Goal: Task Accomplishment & Management: Use online tool/utility

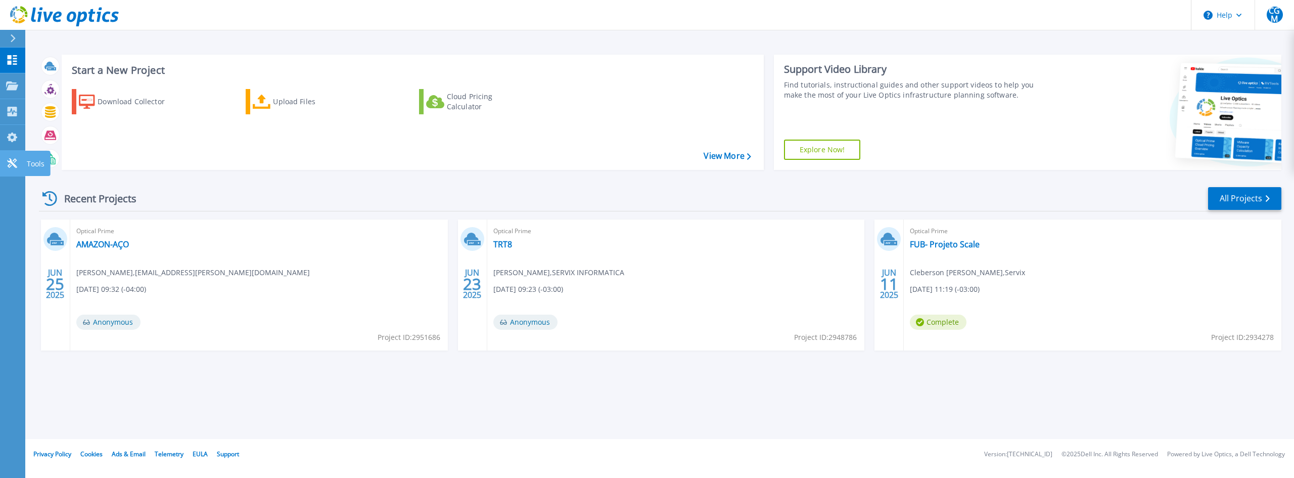
click at [20, 162] on link "Tools Tools" at bounding box center [12, 164] width 25 height 26
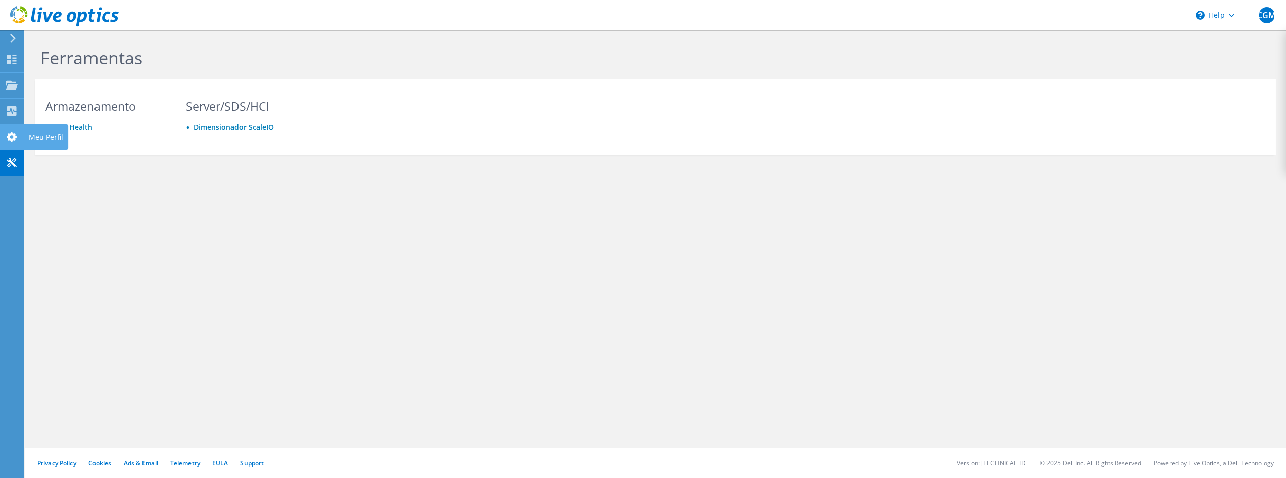
click at [14, 136] on use at bounding box center [12, 137] width 10 height 10
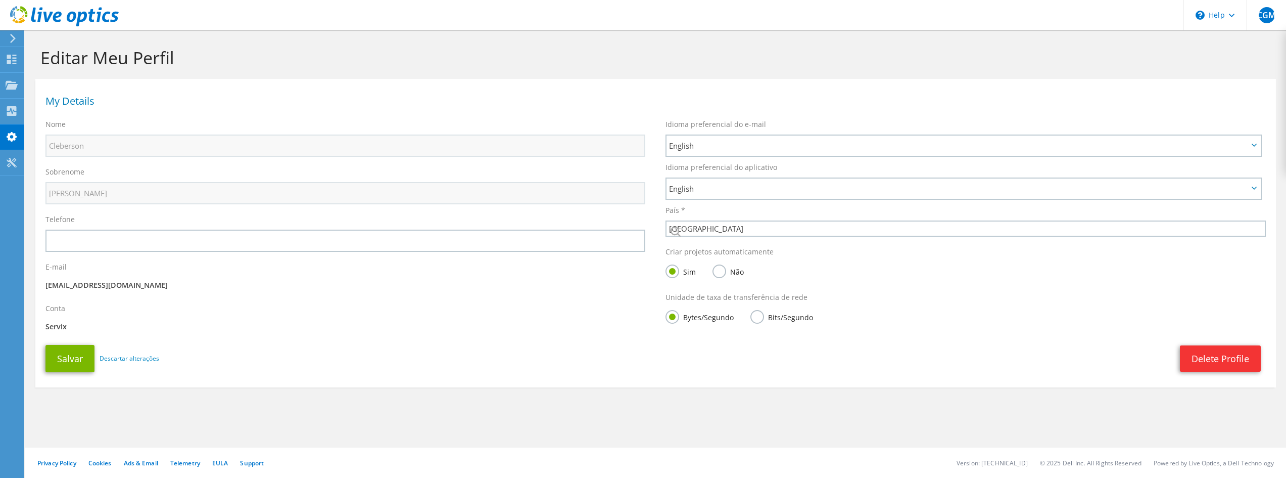
select select "30"
click at [11, 113] on use at bounding box center [12, 111] width 10 height 10
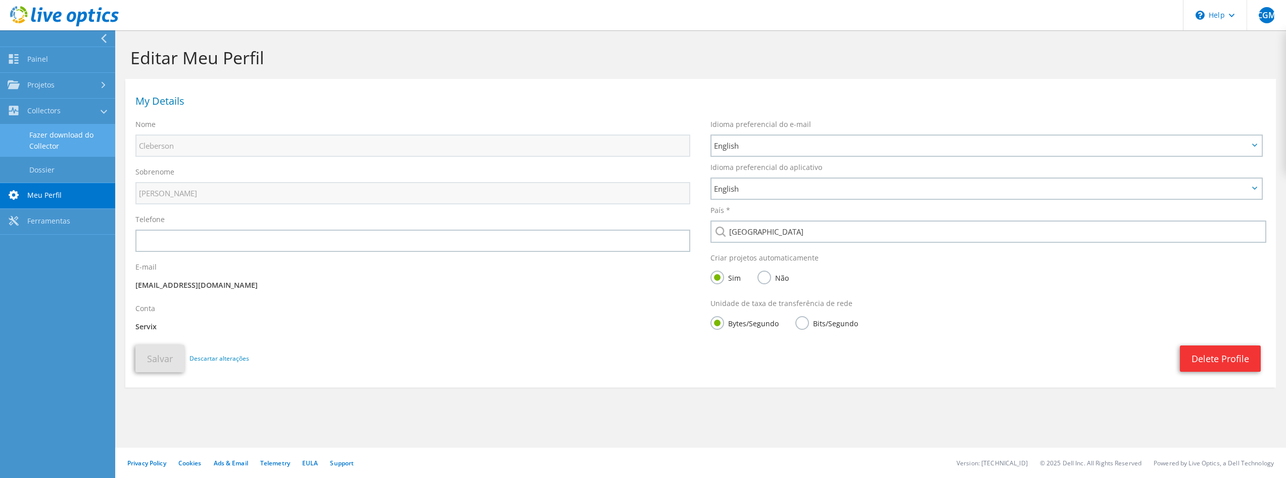
click at [52, 132] on link "Fazer download do Collector" at bounding box center [57, 140] width 115 height 32
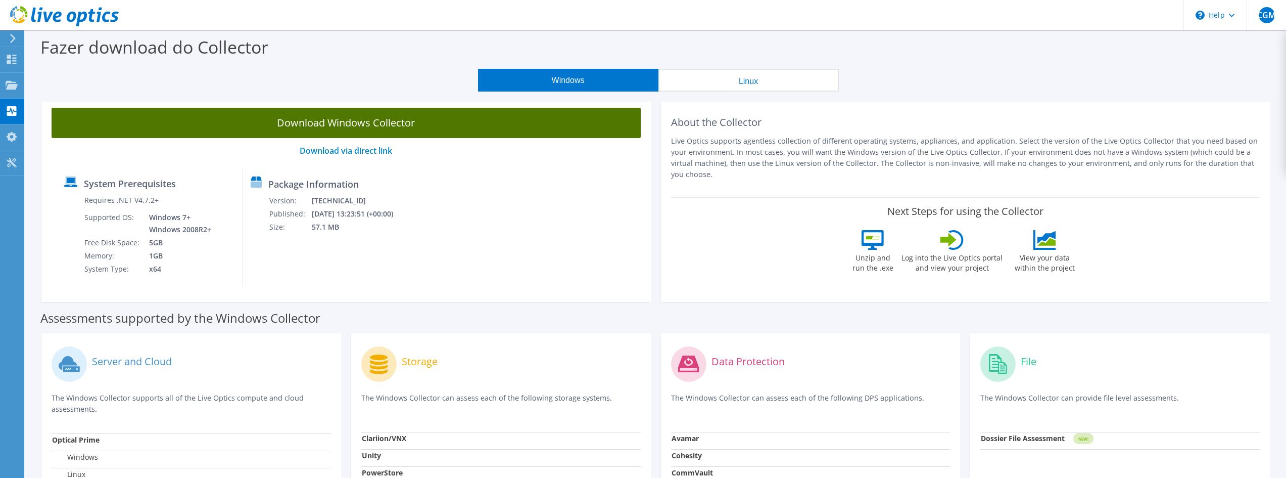
click at [396, 117] on link "Download Windows Collector" at bounding box center [346, 123] width 589 height 30
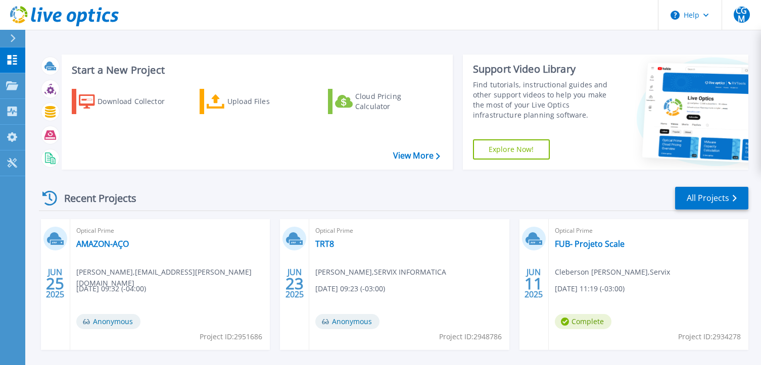
click at [228, 181] on div "Recent Projects All Projects [DATE] Optical Prime AMAZON-AÇO [PERSON_NAME] , [E…" at bounding box center [394, 278] width 710 height 201
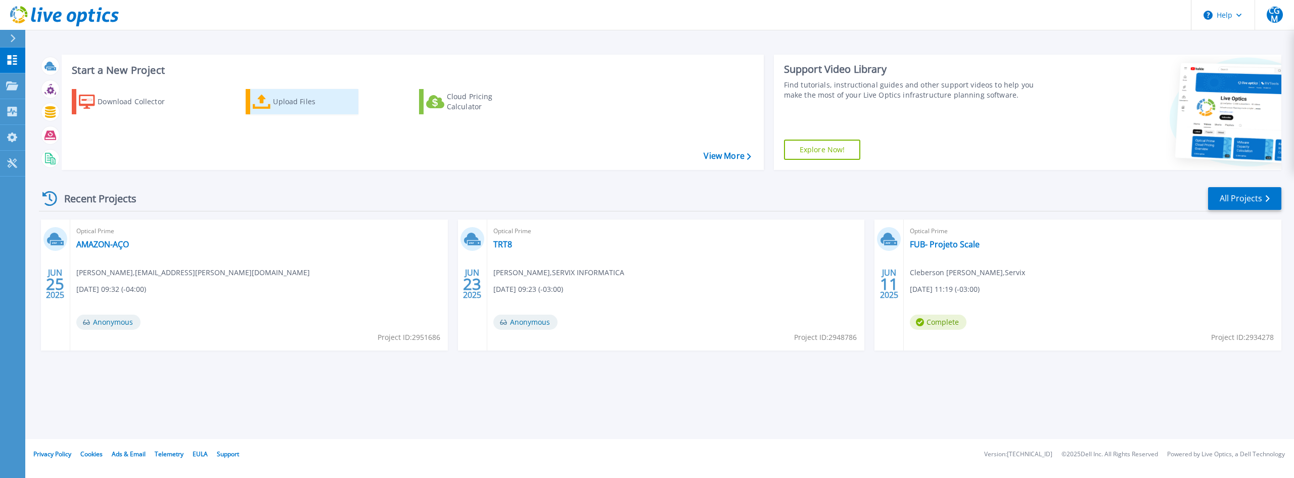
click at [296, 103] on div "Upload Files" at bounding box center [313, 101] width 81 height 20
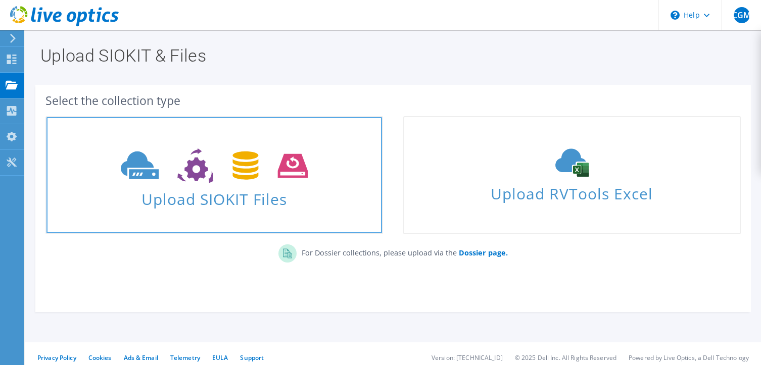
click at [258, 176] on icon at bounding box center [214, 166] width 186 height 35
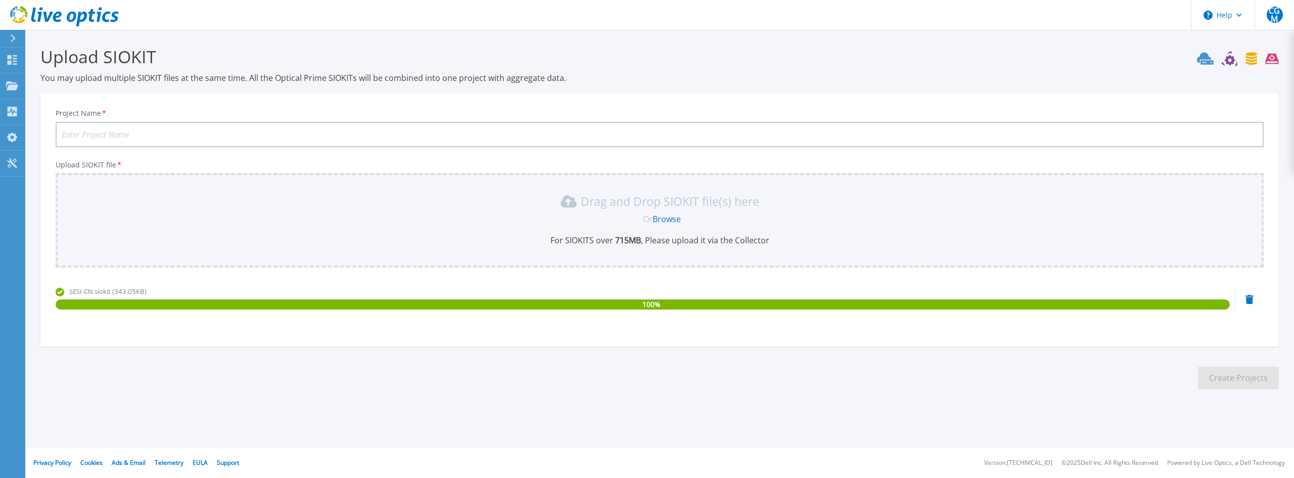
click at [132, 125] on input "Project Name *" at bounding box center [660, 134] width 1208 height 25
type input "CN-SESI"
click at [768, 365] on button "Create Projects" at bounding box center [1238, 377] width 81 height 23
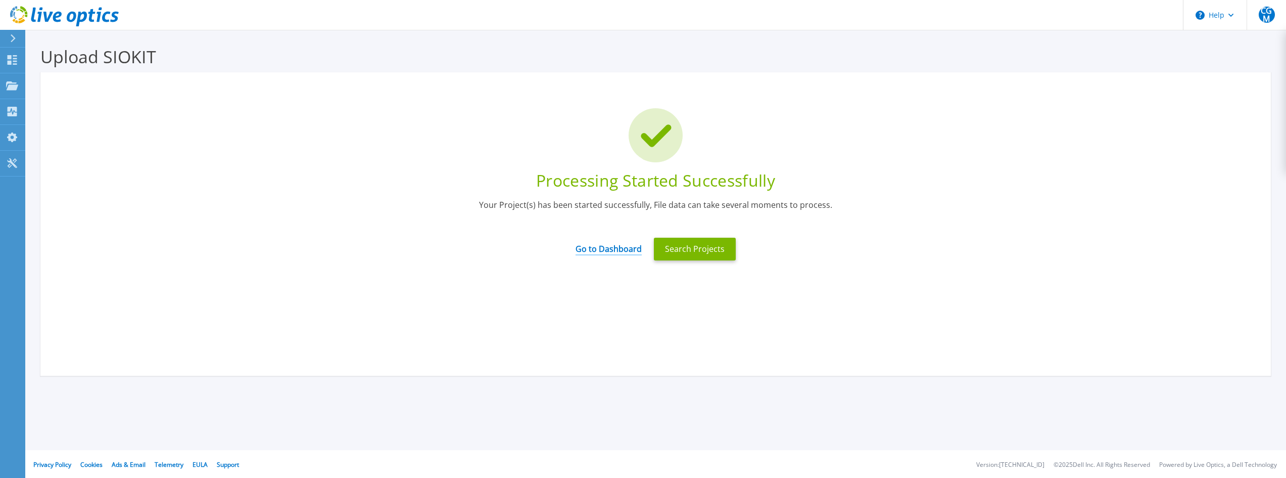
click at [599, 249] on link "Go to Dashboard" at bounding box center [609, 245] width 66 height 20
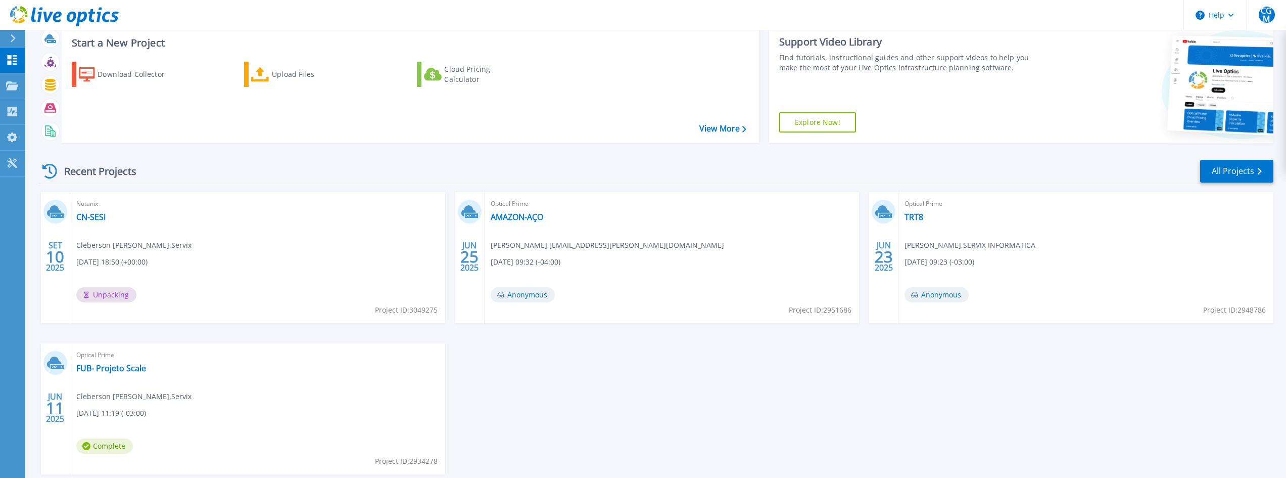
scroll to position [51, 0]
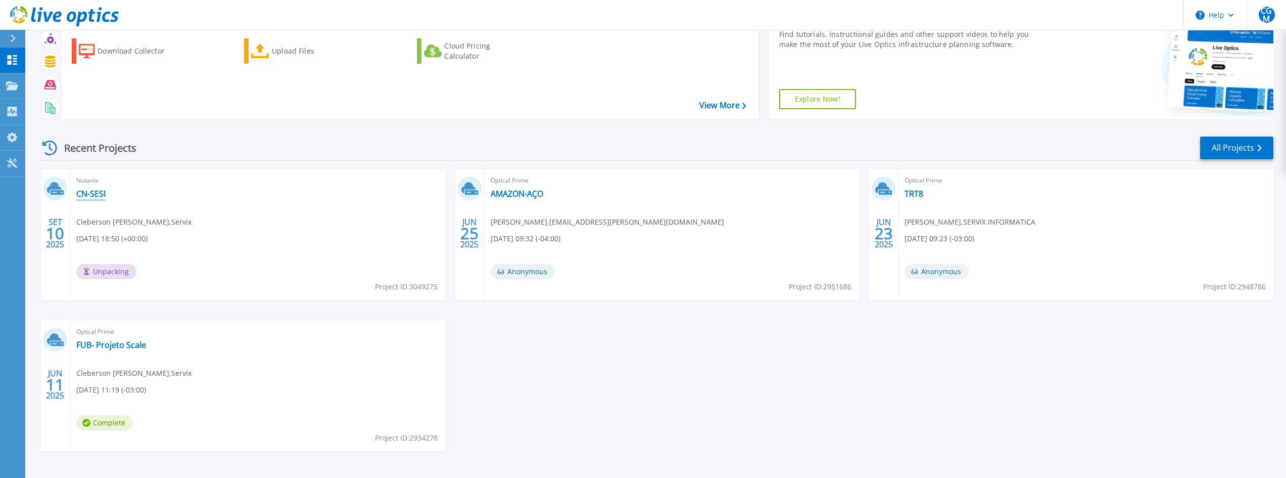
drag, startPoint x: 93, startPoint y: 190, endPoint x: 101, endPoint y: 192, distance: 8.5
click at [93, 190] on link "CN-SESI" at bounding box center [90, 193] width 29 height 10
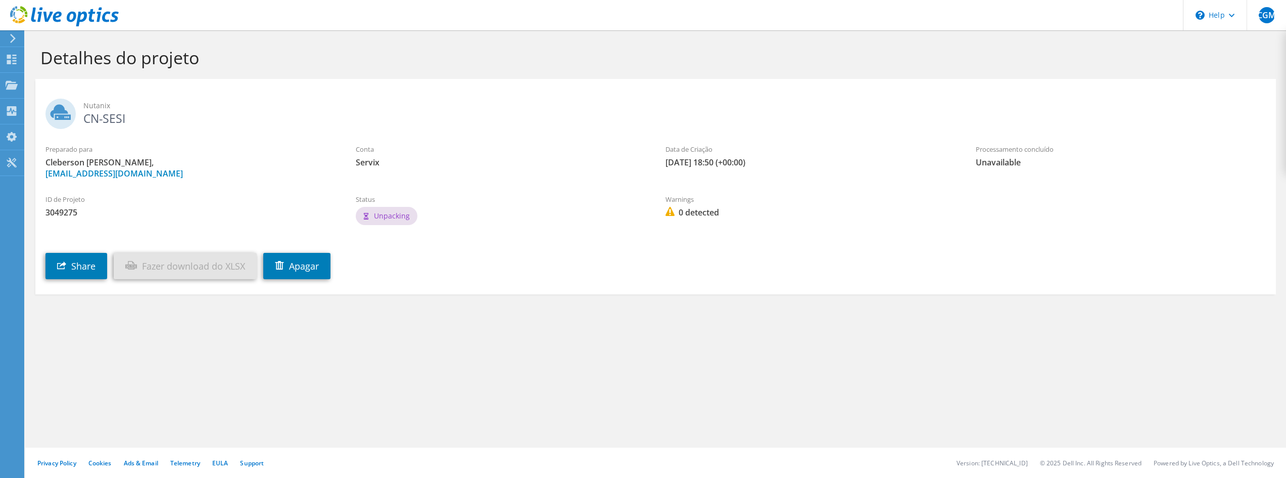
click at [143, 187] on div "ID de Projeto 3049275 Status Unpacking Warnings 0 detected" at bounding box center [655, 208] width 1241 height 49
click at [273, 185] on div "ID de Projeto 3049275 Status Unpacking Warnings 0 detected" at bounding box center [655, 208] width 1241 height 49
click at [11, 55] on icon at bounding box center [12, 60] width 12 height 10
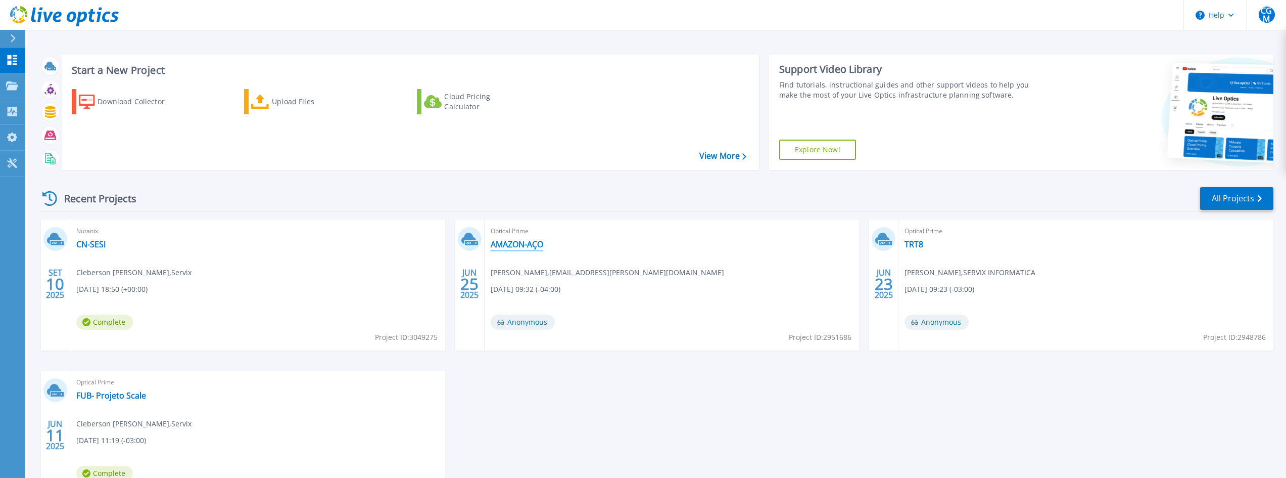
click at [527, 245] on link "AMAZON-AÇO" at bounding box center [517, 244] width 53 height 10
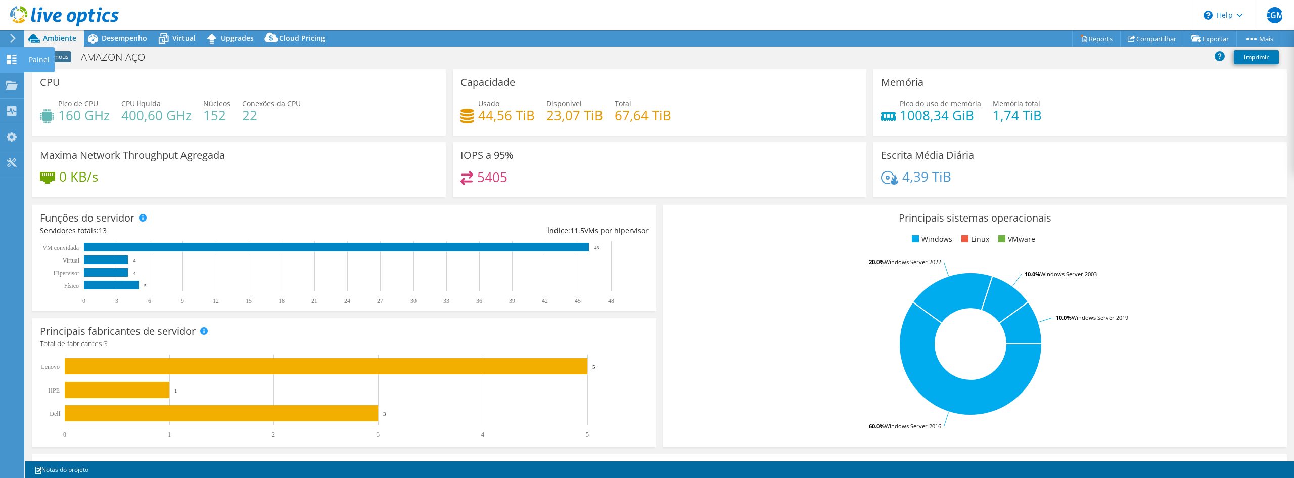
click at [16, 60] on use at bounding box center [12, 60] width 10 height 10
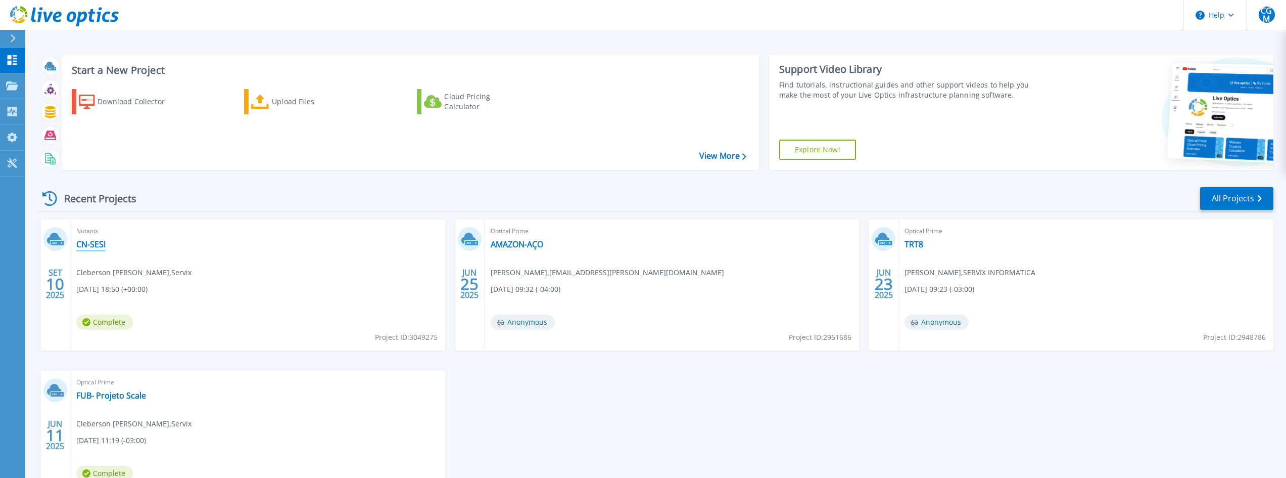
click at [89, 242] on link "CN-SESI" at bounding box center [90, 244] width 29 height 10
